Goal: Answer question/provide support: Ask a question

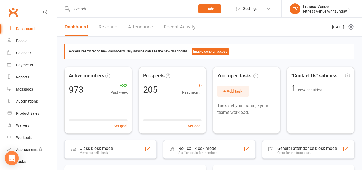
click at [13, 158] on icon "Open Intercom Messenger" at bounding box center [12, 157] width 6 height 7
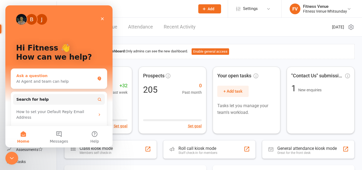
click at [40, 82] on div "AI Agent and team can help" at bounding box center [55, 81] width 79 height 6
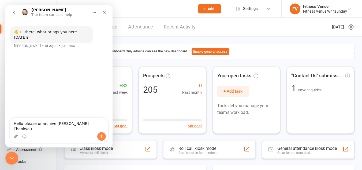
type textarea "Hello please unarchive [PERSON_NAME] Thankyou"
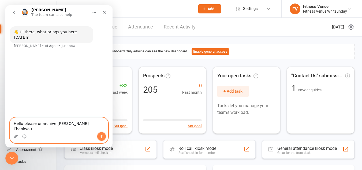
click at [99, 135] on icon "Send a message…" at bounding box center [101, 136] width 4 height 4
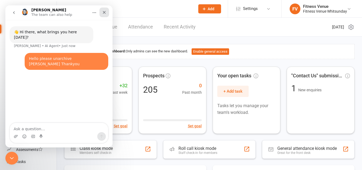
click at [104, 13] on icon "Close" at bounding box center [104, 12] width 3 height 3
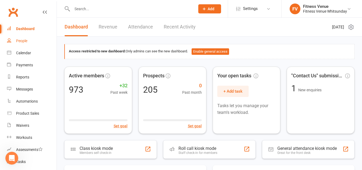
click at [23, 40] on div "People" at bounding box center [21, 41] width 11 height 4
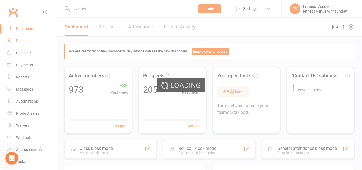
select select "100"
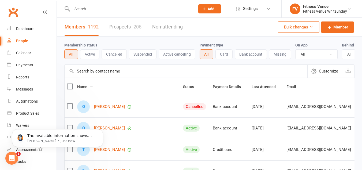
scroll to position [32, 0]
